Goal: Task Accomplishment & Management: Manage account settings

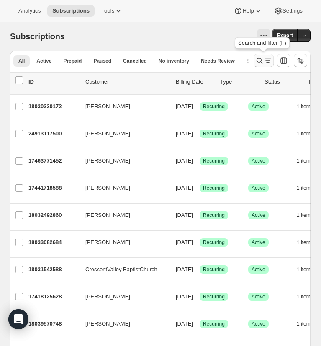
click at [257, 59] on icon "Search and filter results" at bounding box center [260, 61] width 6 height 6
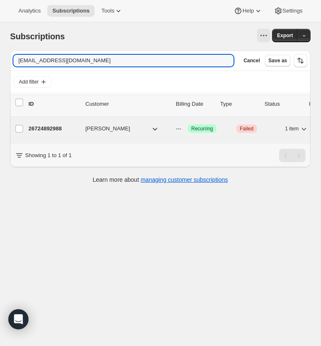
type input "qtjae@outlook.com"
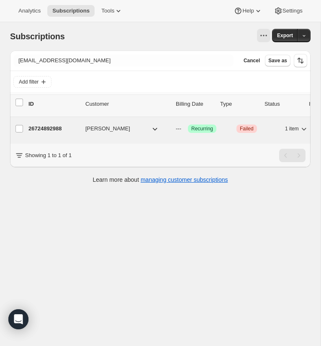
click at [42, 128] on p "26724892988" at bounding box center [53, 129] width 50 height 8
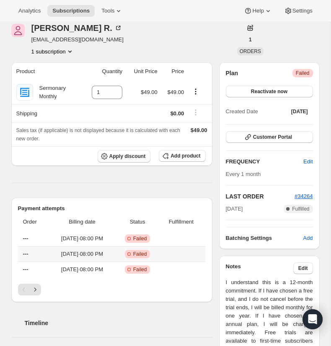
scroll to position [40, 0]
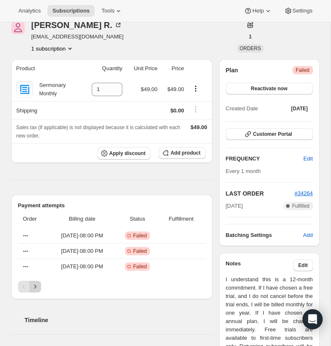
click at [36, 286] on icon "Next" at bounding box center [35, 287] width 8 height 8
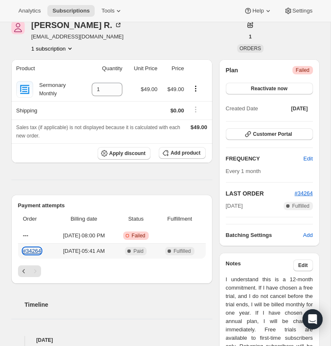
click at [32, 250] on link "#34264" at bounding box center [32, 251] width 18 height 6
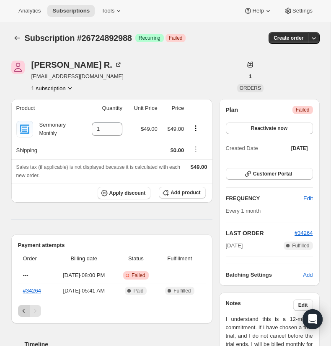
click at [22, 308] on icon "Previous" at bounding box center [24, 311] width 8 height 8
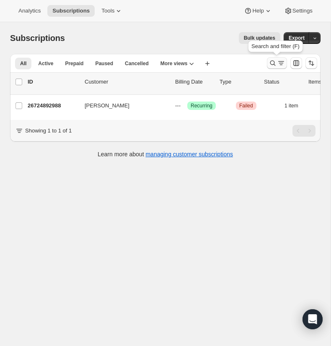
click at [274, 62] on icon "Search and filter results" at bounding box center [272, 63] width 5 height 5
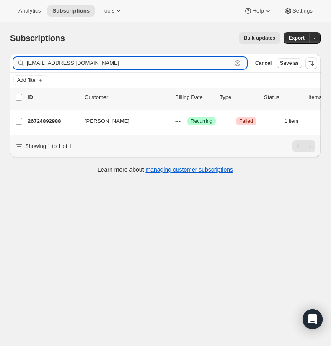
drag, startPoint x: 239, startPoint y: 61, endPoint x: 163, endPoint y: 62, distance: 76.6
click at [238, 61] on icon "button" at bounding box center [237, 63] width 8 height 8
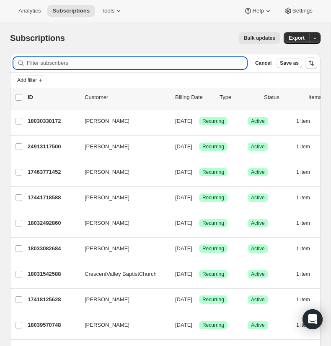
paste input "lanz.coltin@gmail.com"
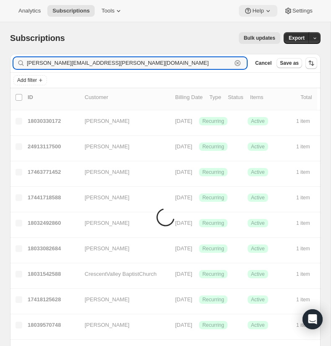
type input "lanz.coltin@gmail.com"
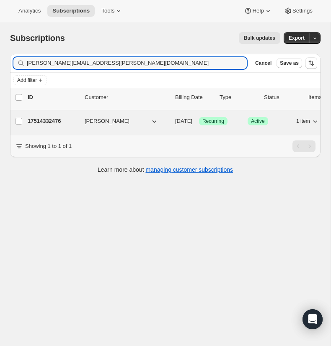
click at [48, 121] on p "17514332476" at bounding box center [53, 121] width 50 height 8
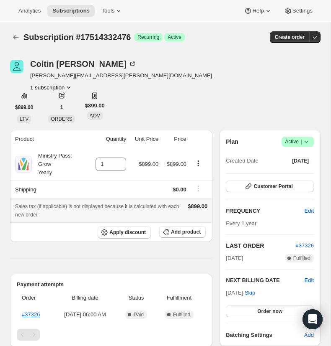
scroll to position [2, 0]
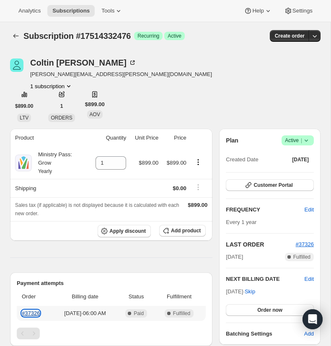
click at [31, 312] on link "#37326" at bounding box center [31, 314] width 18 height 6
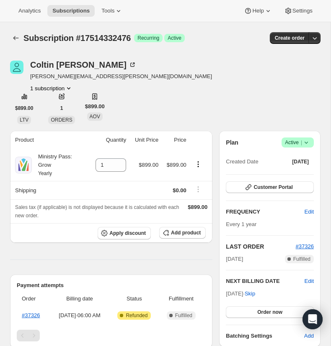
click at [305, 140] on icon at bounding box center [306, 143] width 8 height 8
click at [293, 173] on span "Cancel subscription" at bounding box center [294, 173] width 47 height 6
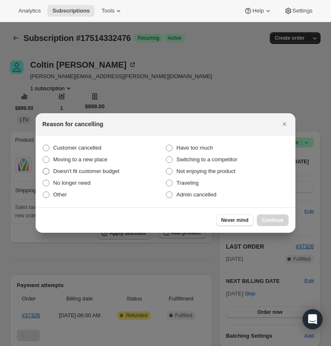
drag, startPoint x: 45, startPoint y: 146, endPoint x: 102, endPoint y: 168, distance: 61.3
click at [46, 146] on span ":r15:" at bounding box center [46, 148] width 7 height 7
click at [43, 145] on input "Customer cancelled" at bounding box center [43, 145] width 0 height 0
radio input "true"
click at [272, 217] on button "Continue" at bounding box center [273, 221] width 32 height 12
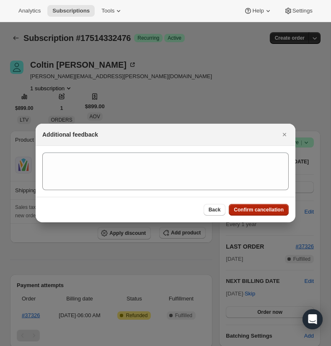
click at [258, 209] on span "Confirm cancellation" at bounding box center [259, 210] width 50 height 7
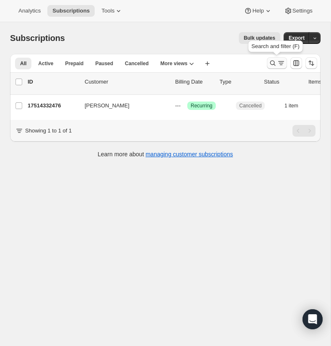
click at [271, 61] on icon "Search and filter results" at bounding box center [272, 63] width 8 height 8
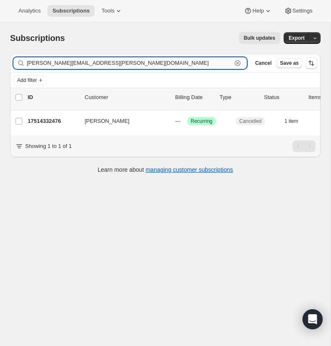
drag, startPoint x: 238, startPoint y: 62, endPoint x: 159, endPoint y: 59, distance: 78.7
click at [237, 62] on icon "button" at bounding box center [237, 63] width 8 height 8
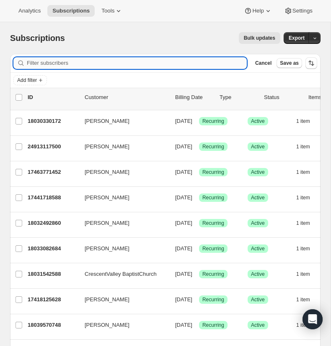
paste input "dickbeaumont@newccc.org"
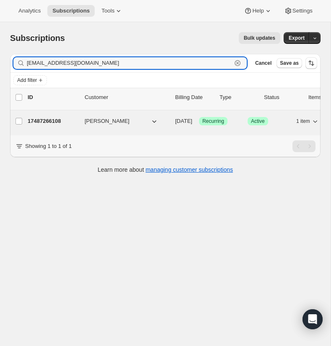
type input "dickbeaumont@newccc.org"
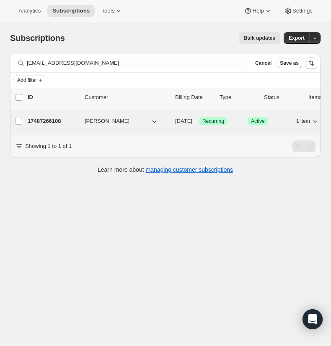
click at [49, 121] on p "17487266108" at bounding box center [53, 121] width 50 height 8
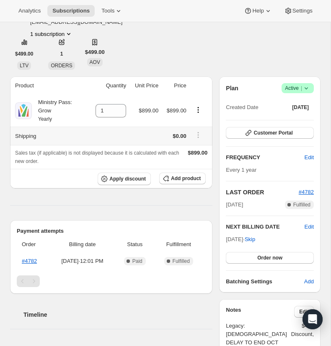
scroll to position [68, 0]
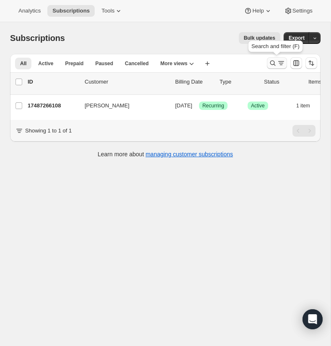
click at [271, 61] on icon "Search and filter results" at bounding box center [272, 63] width 8 height 8
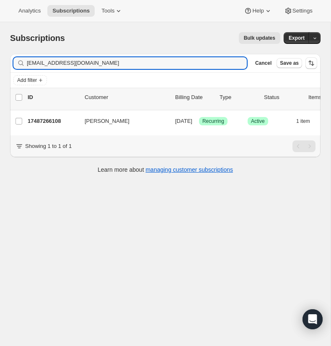
drag, startPoint x: 99, startPoint y: 64, endPoint x: 25, endPoint y: 65, distance: 74.1
click at [25, 65] on div "dickbeaumont@newccc.org Clear" at bounding box center [129, 63] width 233 height 12
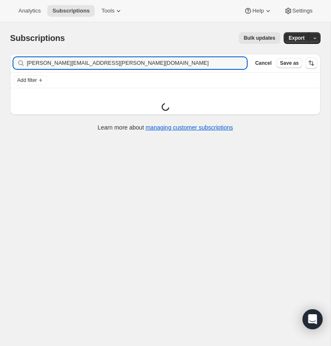
type input "kevin.hess@fbcelloree.com"
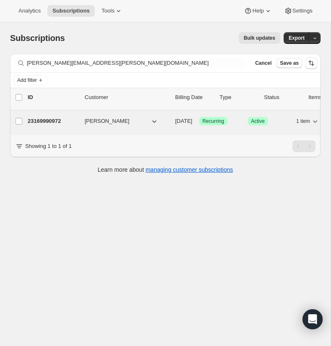
click at [48, 121] on p "23169990972" at bounding box center [53, 121] width 50 height 8
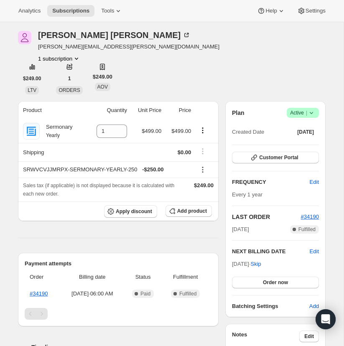
scroll to position [68, 0]
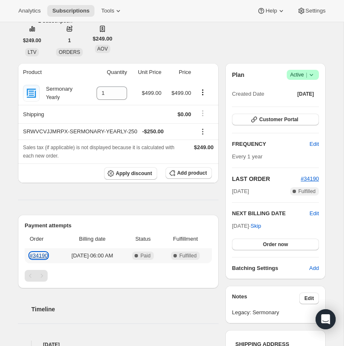
click at [40, 255] on link "#34190" at bounding box center [39, 256] width 18 height 6
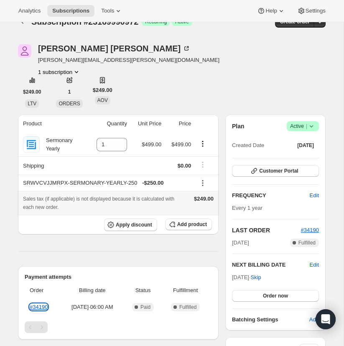
scroll to position [0, 0]
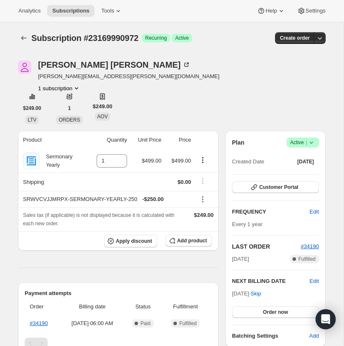
click at [312, 141] on icon at bounding box center [312, 143] width 8 height 8
click at [300, 171] on span "Cancel subscription" at bounding box center [300, 173] width 47 height 6
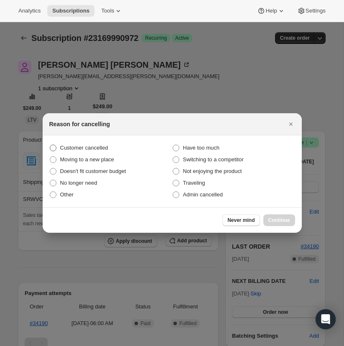
click at [54, 147] on span ":rkq:" at bounding box center [53, 148] width 7 height 7
click at [50, 145] on input "Customer cancelled" at bounding box center [50, 145] width 0 height 0
radio input "true"
click at [276, 219] on span "Continue" at bounding box center [280, 220] width 22 height 7
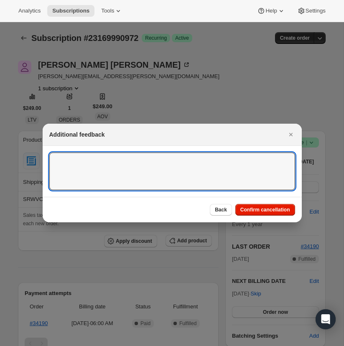
drag, startPoint x: 55, startPoint y: 157, endPoint x: 21, endPoint y: 171, distance: 36.6
click at [54, 158] on textarea ":rkq:" at bounding box center [172, 172] width 246 height 38
type textarea "dup subs"
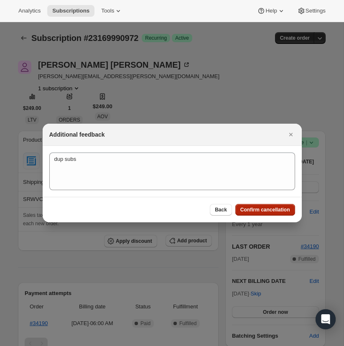
click at [259, 209] on span "Confirm cancellation" at bounding box center [266, 210] width 50 height 7
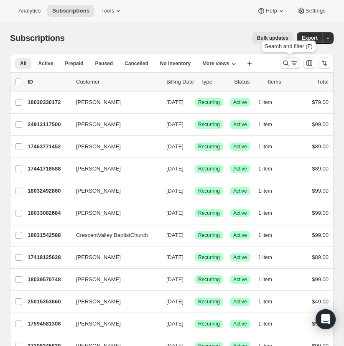
click at [284, 61] on icon "Search and filter results" at bounding box center [286, 63] width 8 height 8
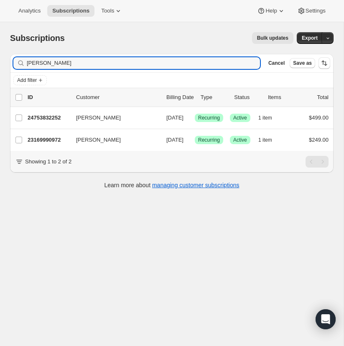
type input "[PERSON_NAME]"
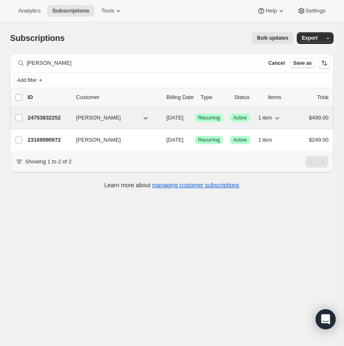
click at [51, 115] on p "24753832252" at bounding box center [49, 118] width 42 height 8
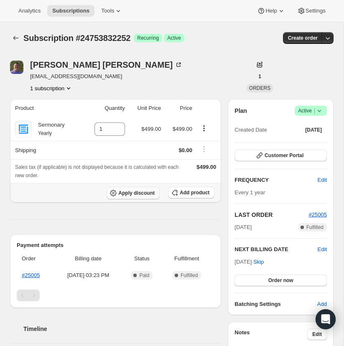
click at [132, 192] on span "Apply discount" at bounding box center [136, 193] width 36 height 7
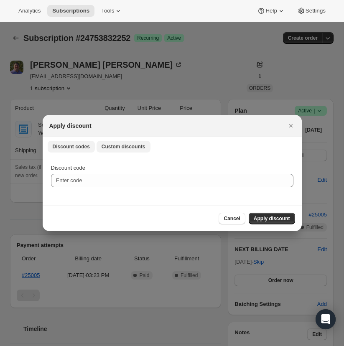
click at [123, 146] on span "Custom discounts" at bounding box center [124, 147] width 44 height 7
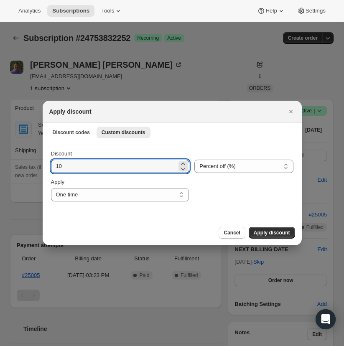
drag, startPoint x: 65, startPoint y: 167, endPoint x: 64, endPoint y: 157, distance: 10.2
click at [52, 167] on input "10" at bounding box center [114, 166] width 126 height 13
type input "249"
click at [224, 165] on select "Percent off (%) Amount off ($)" at bounding box center [244, 166] width 99 height 13
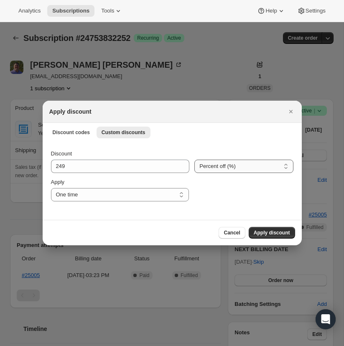
select select "fixed"
click at [195, 160] on select "Percent off (%) Amount off ($)" at bounding box center [244, 166] width 99 height 13
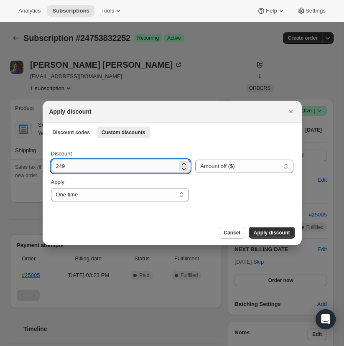
click at [67, 167] on input "249" at bounding box center [114, 166] width 127 height 13
type input "249.00"
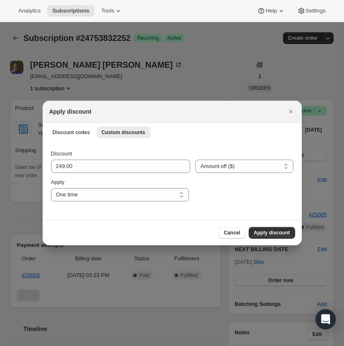
drag, startPoint x: 262, startPoint y: 231, endPoint x: 182, endPoint y: 236, distance: 80.9
click at [262, 231] on span "Apply discount" at bounding box center [272, 233] width 36 height 7
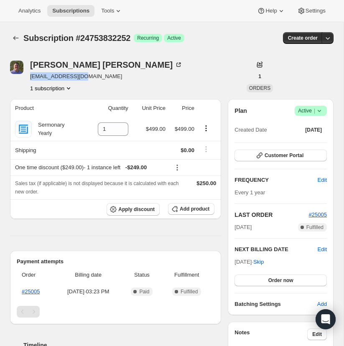
drag, startPoint x: 89, startPoint y: 77, endPoint x: 36, endPoint y: 76, distance: 52.3
click at [28, 77] on div "[PERSON_NAME] [EMAIL_ADDRESS][DOMAIN_NAME] 1 subscription" at bounding box center [123, 77] width 227 height 32
copy span "[EMAIL_ADDRESS][DOMAIN_NAME]"
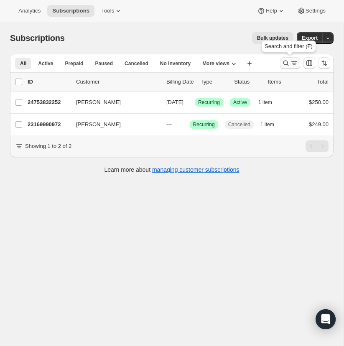
click at [285, 63] on icon "Search and filter results" at bounding box center [286, 63] width 8 height 8
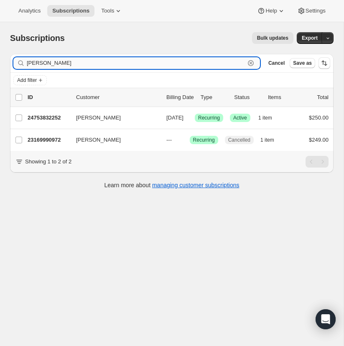
drag, startPoint x: 250, startPoint y: 61, endPoint x: 193, endPoint y: 61, distance: 57.3
click at [250, 61] on icon "button" at bounding box center [251, 63] width 8 height 8
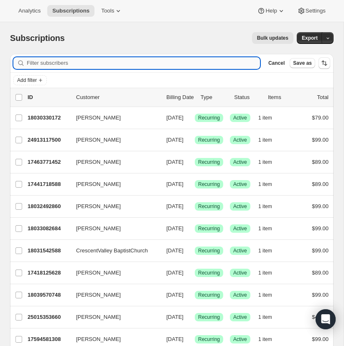
paste input "[EMAIL_ADDRESS][DOMAIN_NAME]"
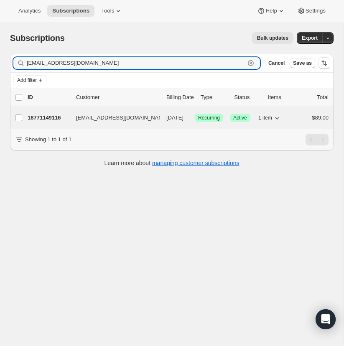
type input "[EMAIL_ADDRESS][DOMAIN_NAME]"
click at [45, 117] on p "18771149116" at bounding box center [49, 118] width 42 height 8
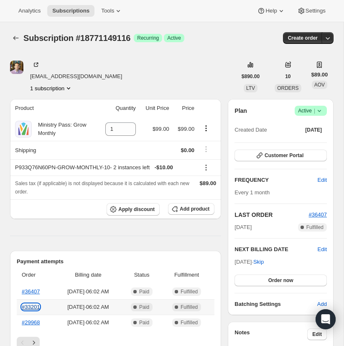
click at [33, 305] on link "#33201" at bounding box center [31, 307] width 18 height 6
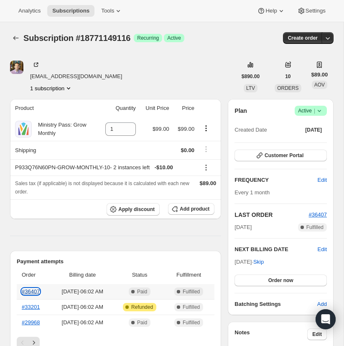
click at [33, 290] on link "#36407" at bounding box center [31, 292] width 18 height 6
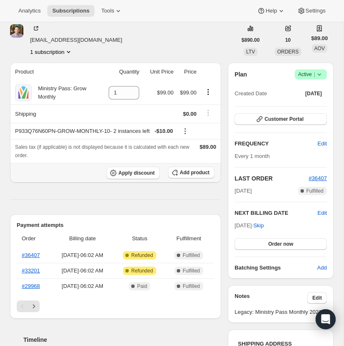
scroll to position [7, 0]
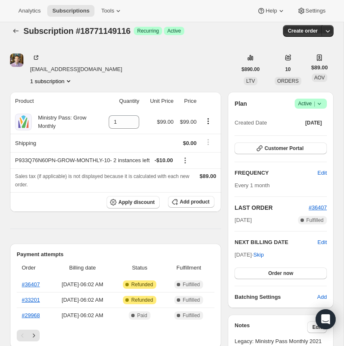
click at [320, 101] on icon at bounding box center [320, 104] width 8 height 8
click at [303, 134] on span "Cancel subscription" at bounding box center [308, 134] width 47 height 6
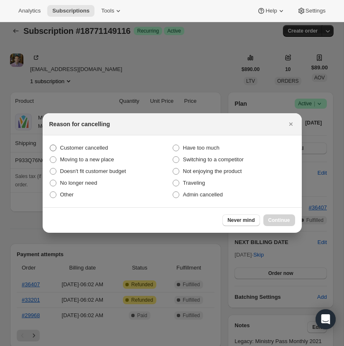
click at [53, 144] on span ":r13:" at bounding box center [53, 148] width 8 height 8
click at [50, 145] on input "Customer cancelled" at bounding box center [50, 145] width 0 height 0
radio input "true"
click at [275, 218] on span "Continue" at bounding box center [280, 220] width 22 height 7
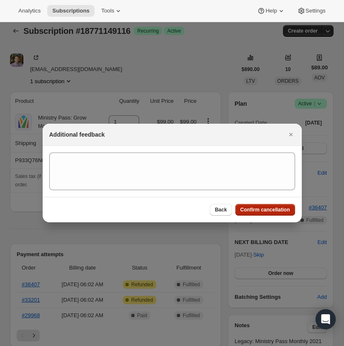
click at [265, 208] on span "Confirm cancellation" at bounding box center [266, 210] width 50 height 7
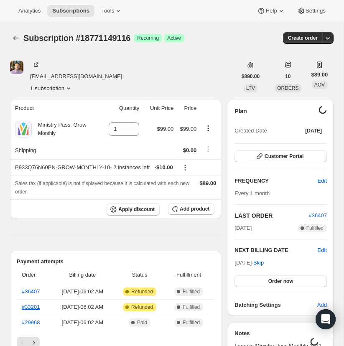
scroll to position [7, 0]
